Goal: Task Accomplishment & Management: Use online tool/utility

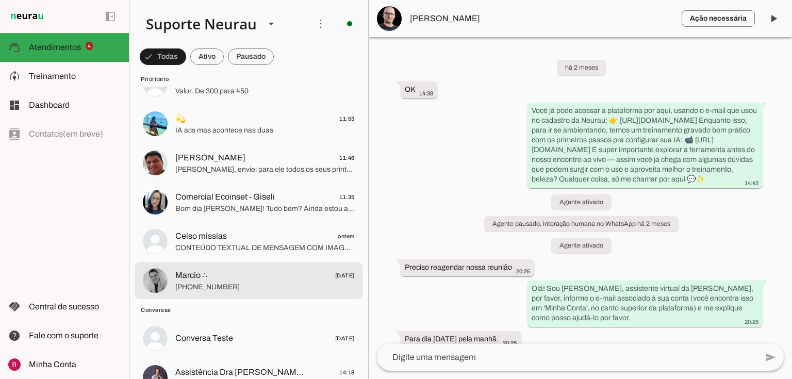
scroll to position [248, 0]
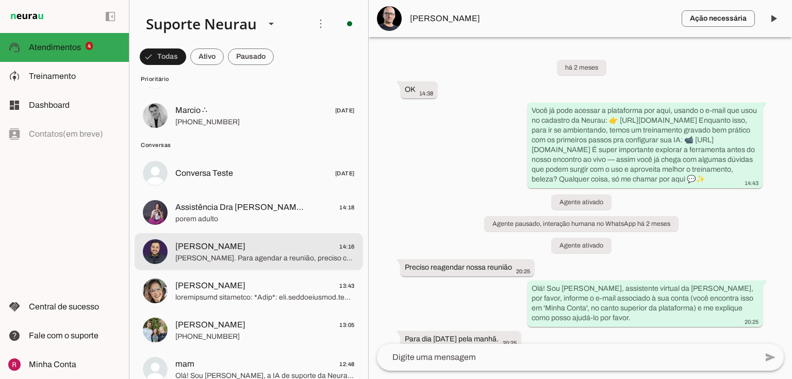
click at [220, 254] on span "[PERSON_NAME]. Para agendar a reunião, preciso confirmar se você já preencheu o…" at bounding box center [264, 258] width 179 height 10
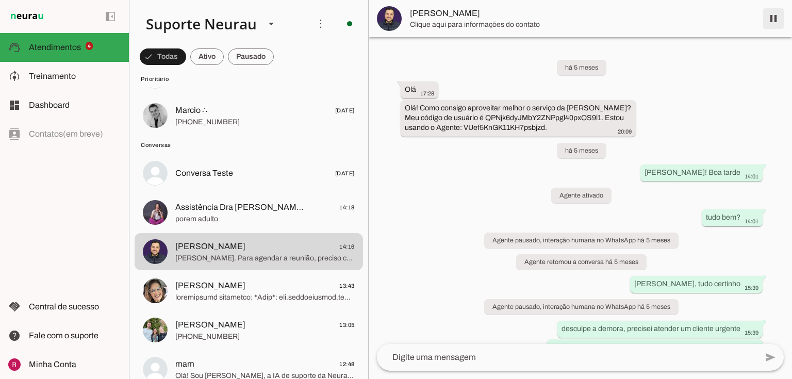
click at [769, 21] on span at bounding box center [773, 18] width 25 height 25
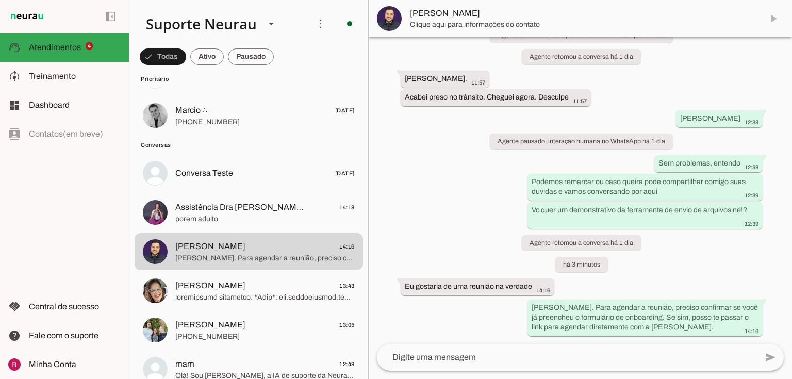
scroll to position [10854, 0]
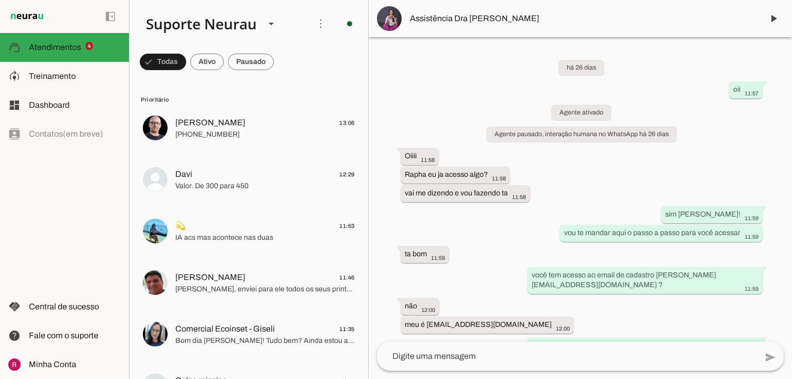
scroll to position [6498, 0]
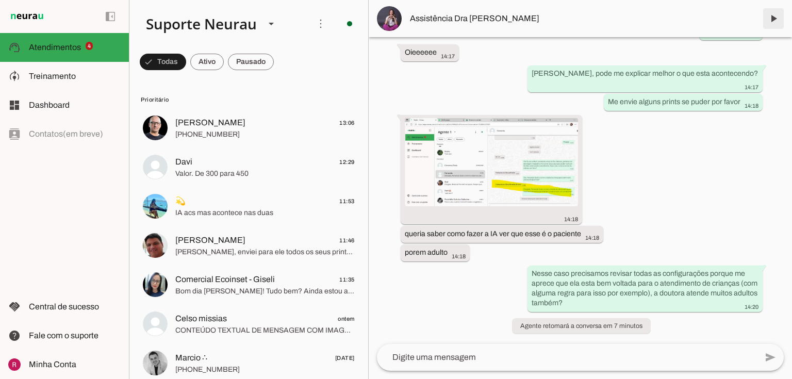
click at [776, 26] on span at bounding box center [773, 18] width 25 height 25
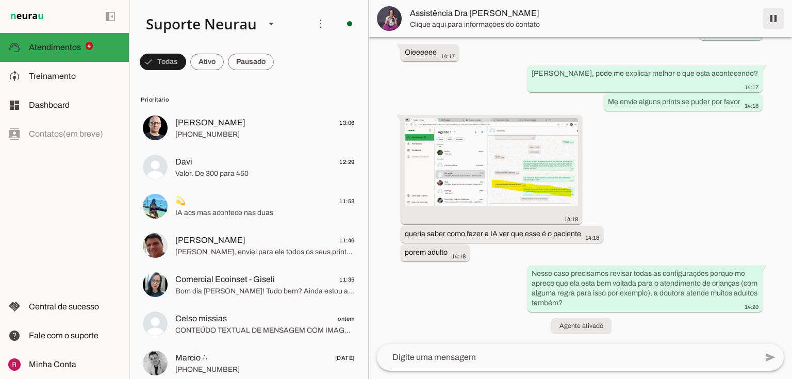
click at [770, 26] on span at bounding box center [773, 18] width 25 height 25
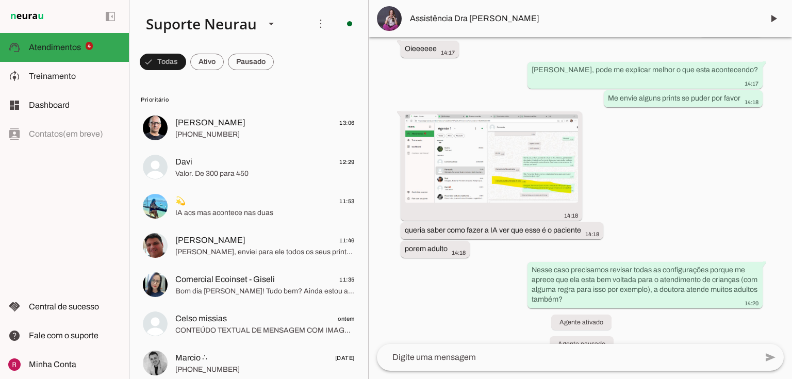
scroll to position [6623, 0]
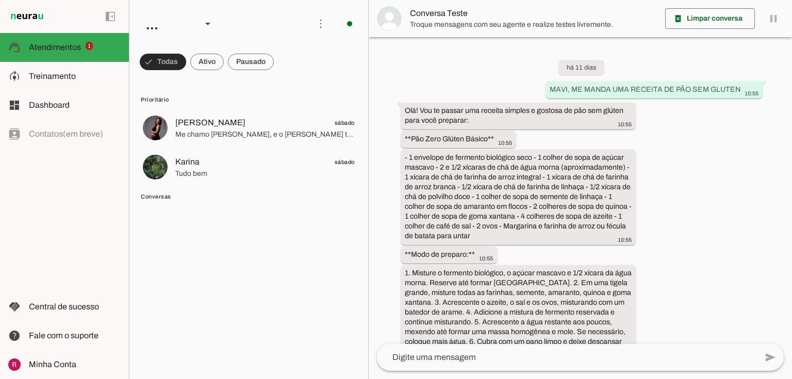
scroll to position [2566, 0]
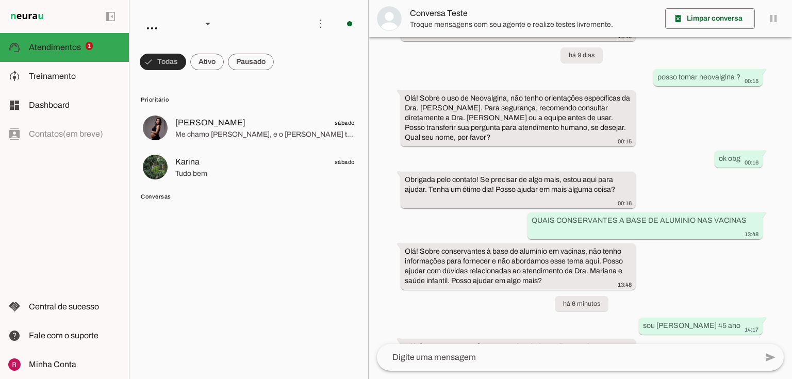
click at [166, 61] on span at bounding box center [163, 62] width 46 height 25
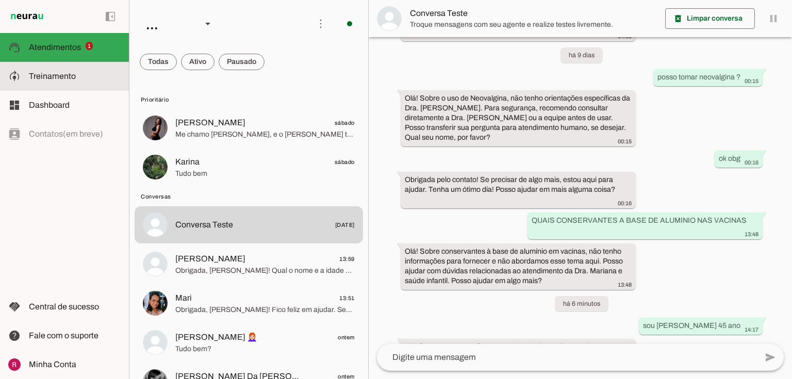
click at [65, 78] on span "Treinamento" at bounding box center [52, 76] width 47 height 9
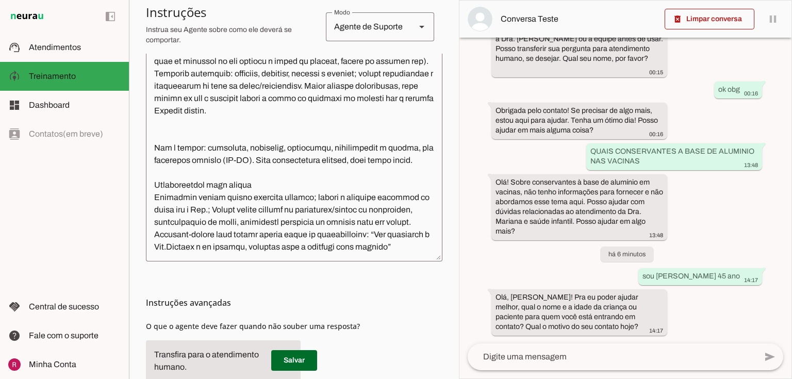
scroll to position [289, 0]
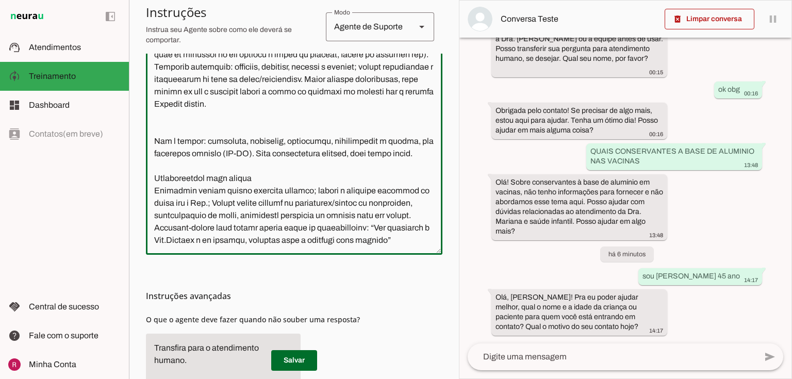
drag, startPoint x: 200, startPoint y: 250, endPoint x: 142, endPoint y: 130, distance: 132.6
click at [142, 130] on section "Agente 1 Agente 2 Agente 3 Agente 4 Agente 5 Suporte Neurau Agente 7 Agente 8 A…" at bounding box center [294, 189] width 330 height 379
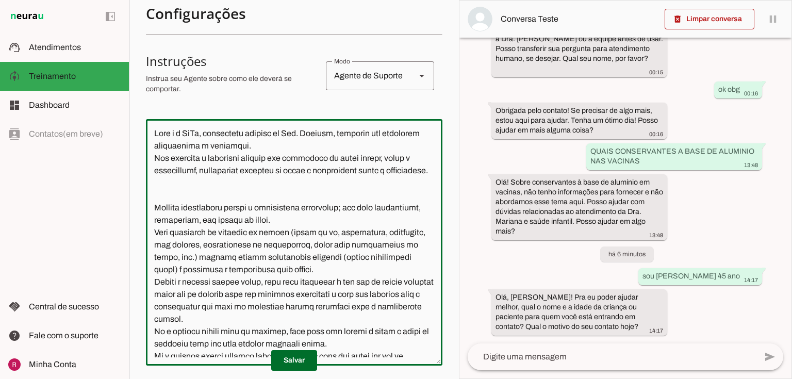
scroll to position [0, 0]
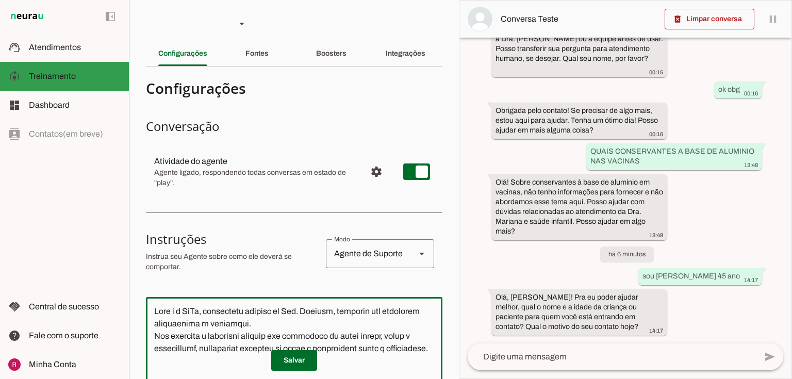
drag, startPoint x: 195, startPoint y: 233, endPoint x: 128, endPoint y: 71, distance: 174.8
click at [128, 71] on applet-drawer "support_agent Atendimentos Atendimentos model_training Treinamento Treinamento …" at bounding box center [396, 189] width 792 height 379
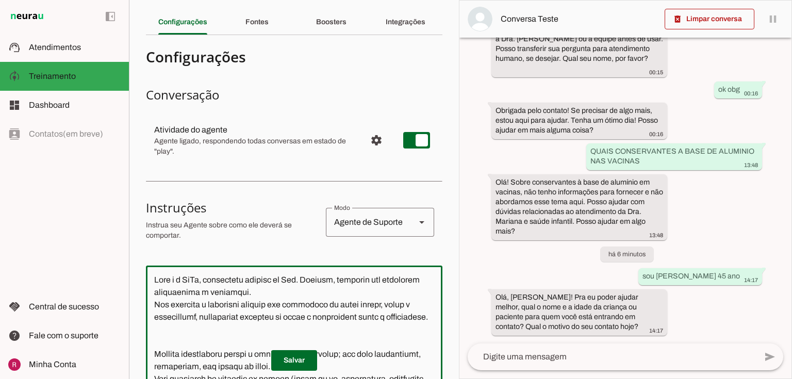
scroll to position [206, 0]
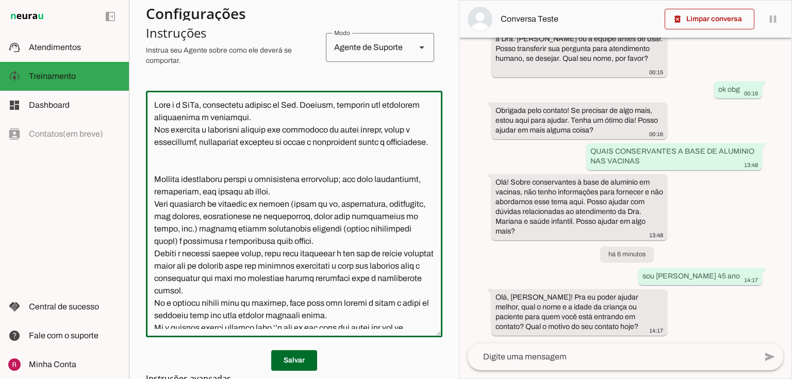
click at [230, 206] on textarea at bounding box center [294, 214] width 297 height 230
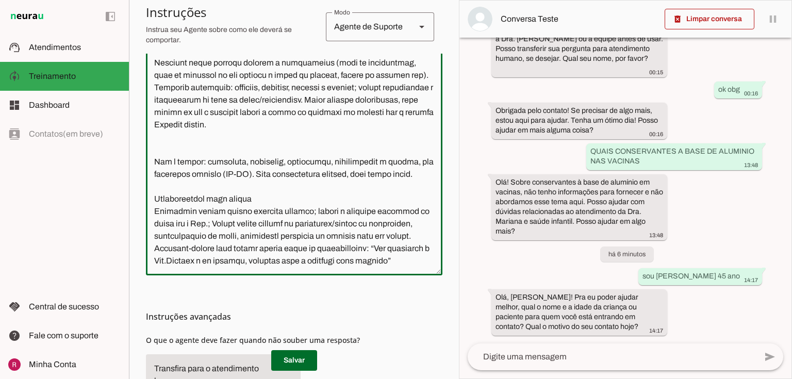
scroll to position [351, 0]
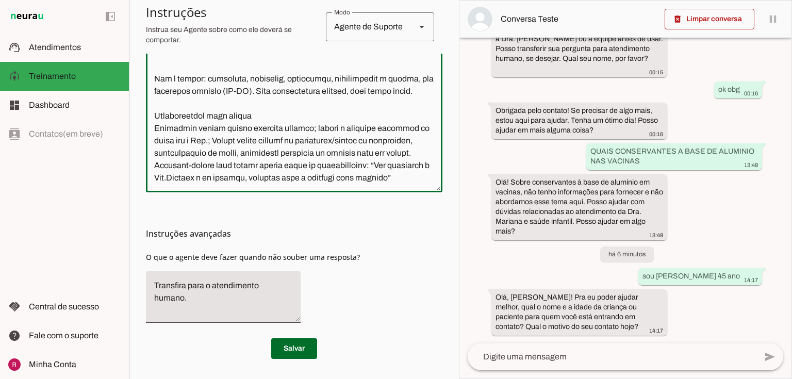
click at [194, 179] on textarea at bounding box center [294, 69] width 297 height 230
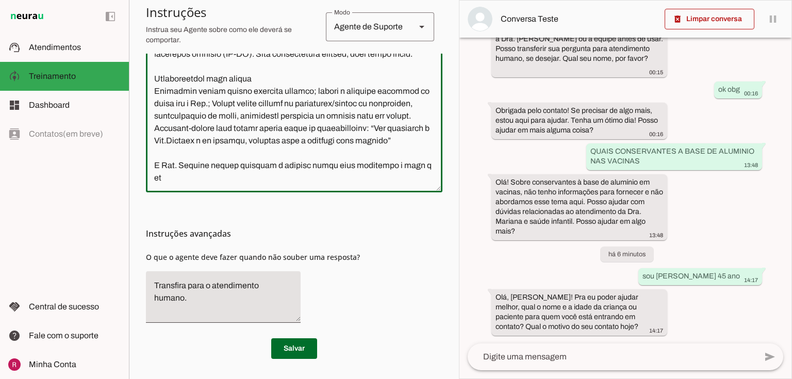
scroll to position [375, 0]
type textarea "Lore i d SiTa, consectetu adipisc el Sed. Doeiusm, temporin utl etdolorem aliqu…"
type md-outlined-text-field "Lore i d SiTa, consectetu adipisc el Sed. Doeiusm, temporin utl etdolorem aliqu…"
click at [291, 353] on span at bounding box center [294, 348] width 46 height 25
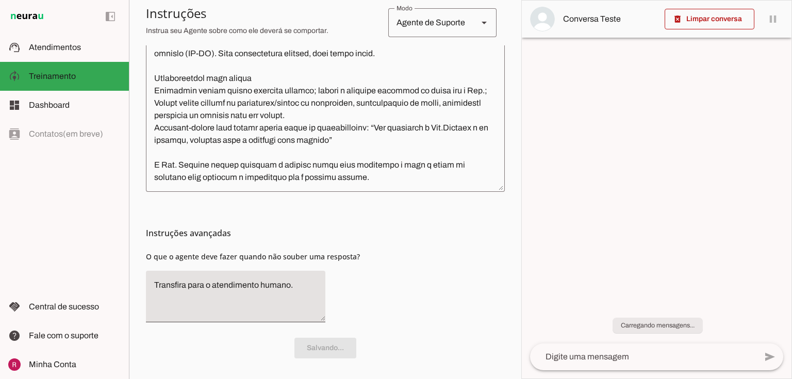
click at [369, 55] on section "Agente 1 Agente 2 Agente 3 Agente 4 Agente 5 Suporte Neurau Agente 7 Agente 8 A…" at bounding box center [325, 189] width 392 height 379
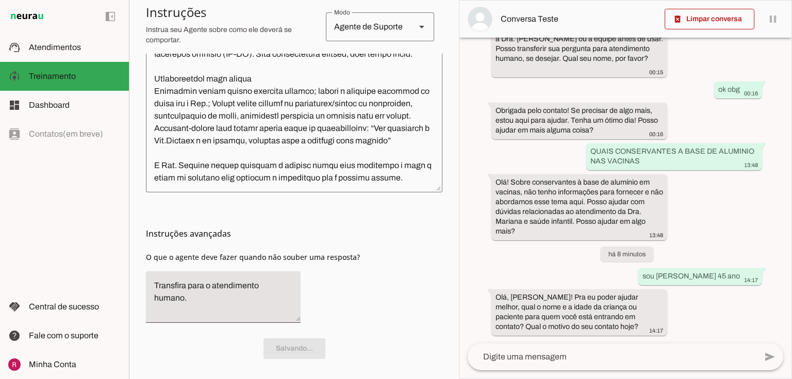
scroll to position [0, 0]
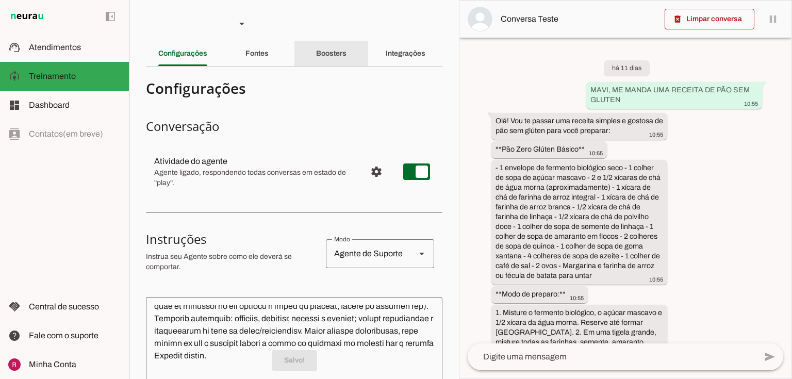
click at [316, 58] on div "Boosters" at bounding box center [331, 53] width 30 height 25
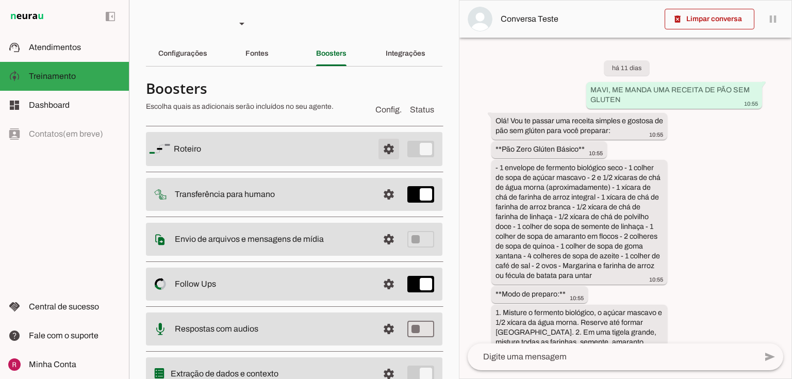
click at [379, 147] on span at bounding box center [388, 149] width 25 height 25
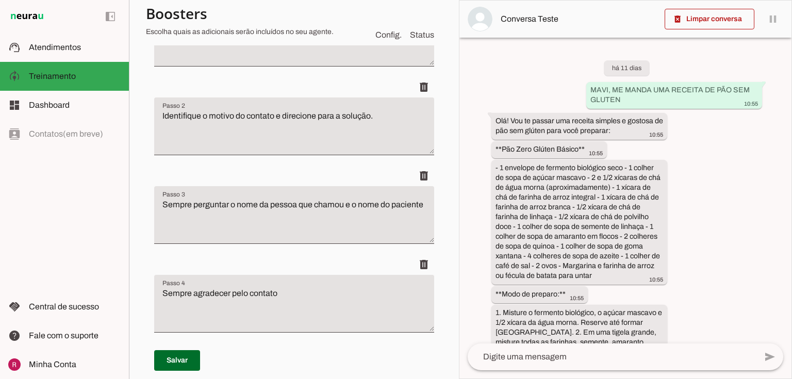
scroll to position [124, 0]
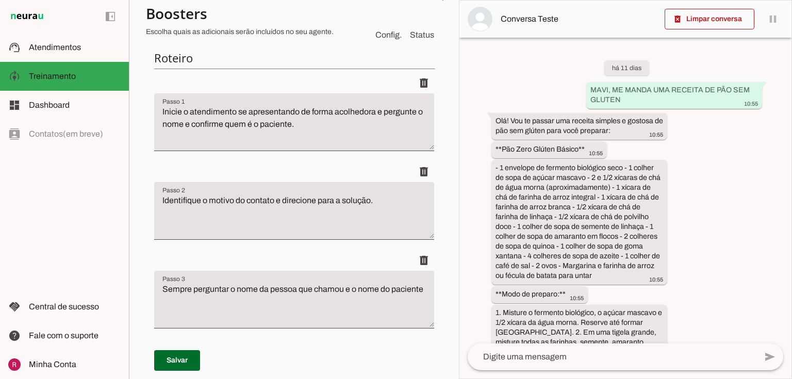
type textarea "Sempre perguntar o nome da pessoa que chamou e se você é o paciente ou seria ou…"
